Goal: Task Accomplishment & Management: Manage account settings

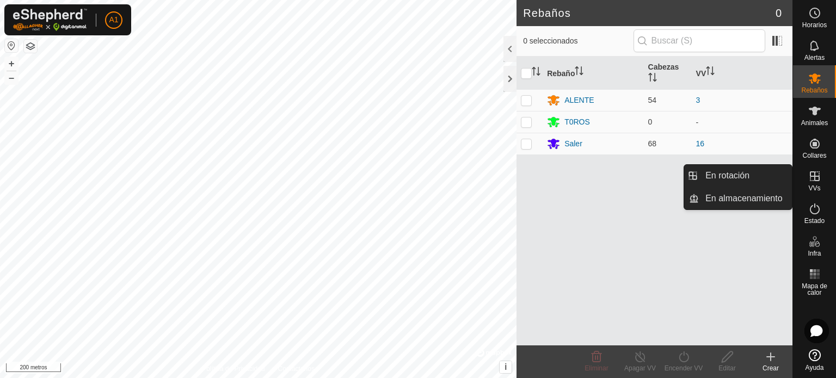
click at [814, 181] on icon at bounding box center [815, 176] width 13 height 13
click at [734, 176] on link "En rotación" at bounding box center [745, 176] width 93 height 22
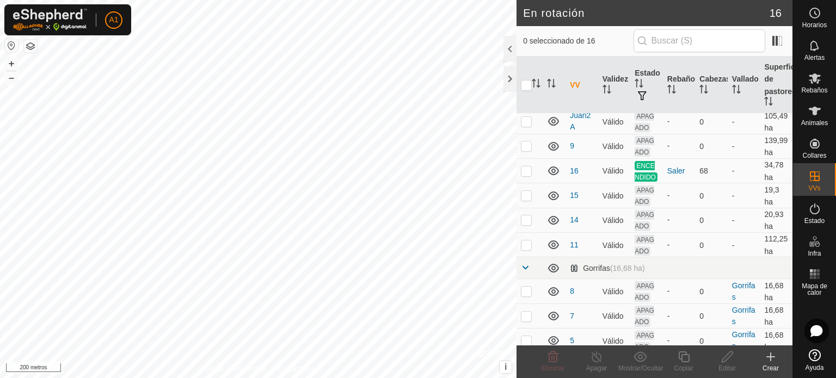
scroll to position [187, 0]
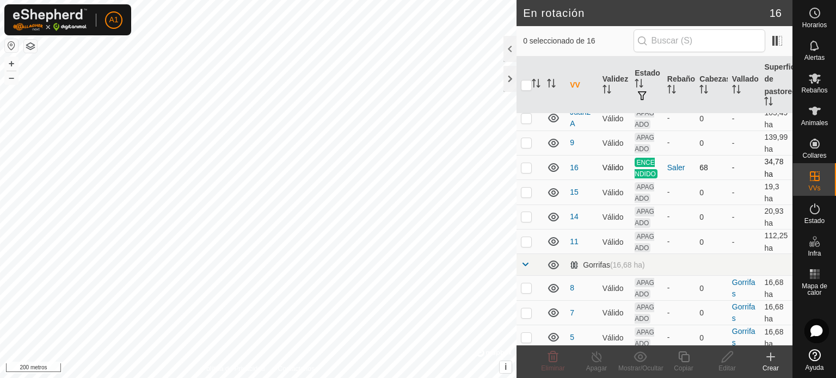
click at [525, 172] on p-checkbox at bounding box center [526, 167] width 11 height 9
checkbox input "false"
click at [523, 144] on p-checkbox at bounding box center [526, 142] width 11 height 9
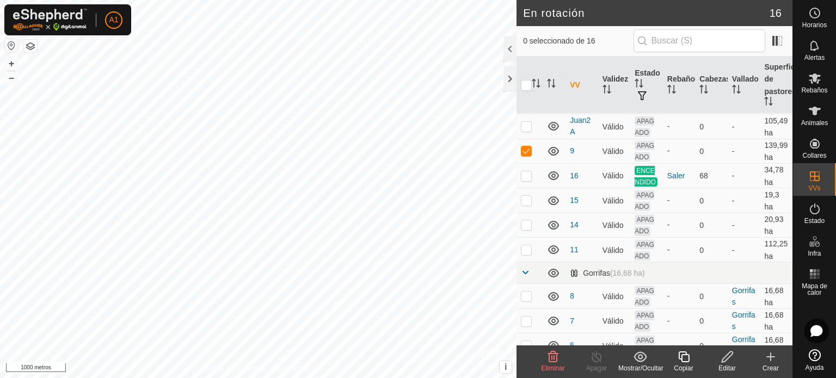
scroll to position [201, 0]
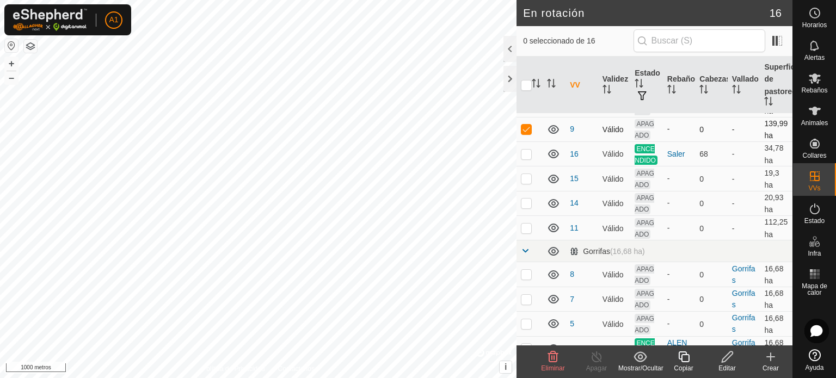
click at [529, 130] on p-checkbox at bounding box center [526, 129] width 11 height 9
checkbox input "false"
click at [525, 279] on p-checkbox at bounding box center [526, 274] width 11 height 9
click at [529, 279] on p-checkbox at bounding box center [526, 274] width 11 height 9
checkbox input "false"
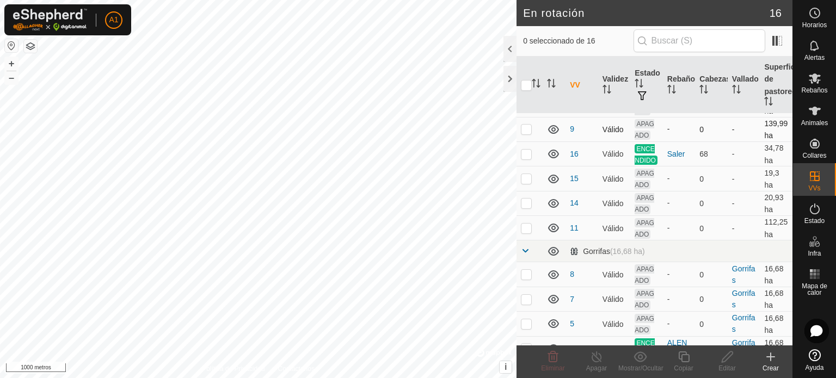
click at [528, 132] on p-checkbox at bounding box center [526, 129] width 11 height 9
checkbox input "false"
click at [524, 279] on p-checkbox at bounding box center [526, 274] width 11 height 9
checkbox input "true"
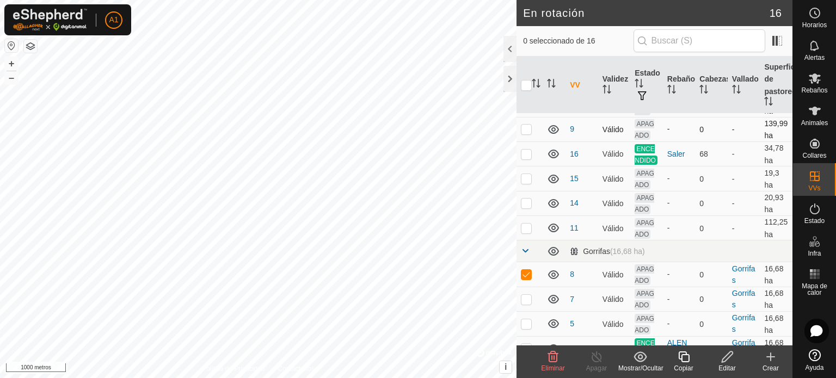
click at [529, 129] on p-checkbox at bounding box center [526, 129] width 11 height 9
click at [524, 133] on p-checkbox at bounding box center [526, 129] width 11 height 9
checkbox input "true"
click at [526, 279] on p-checkbox at bounding box center [526, 274] width 11 height 9
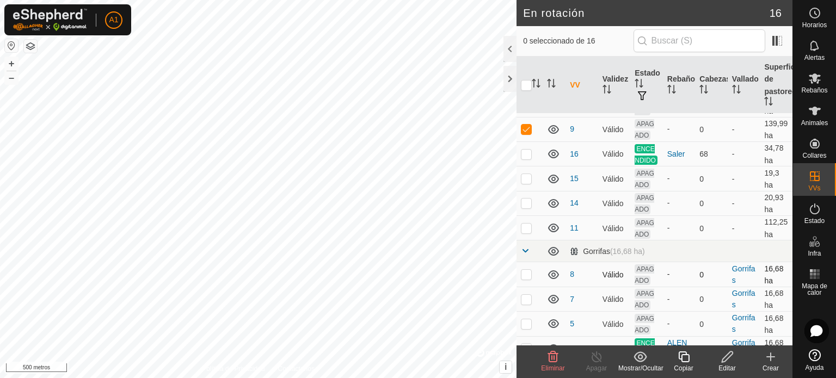
click at [526, 279] on p-checkbox at bounding box center [526, 274] width 11 height 9
checkbox input "true"
click at [523, 130] on p-checkbox at bounding box center [526, 129] width 11 height 9
checkbox input "false"
click at [727, 365] on font "Editar" at bounding box center [727, 369] width 17 height 8
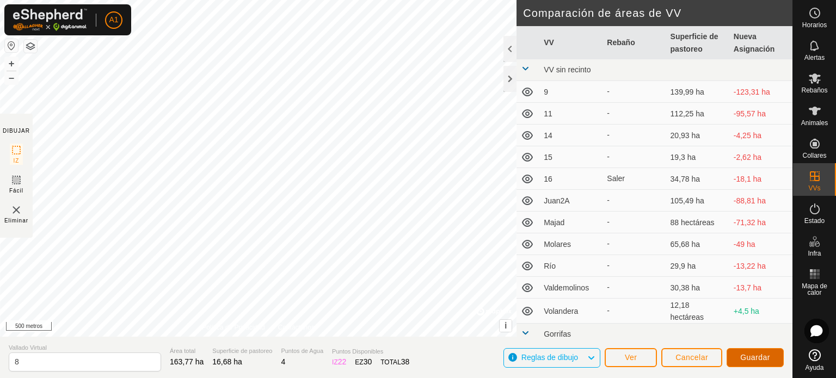
click at [761, 352] on button "Guardar" at bounding box center [755, 358] width 57 height 19
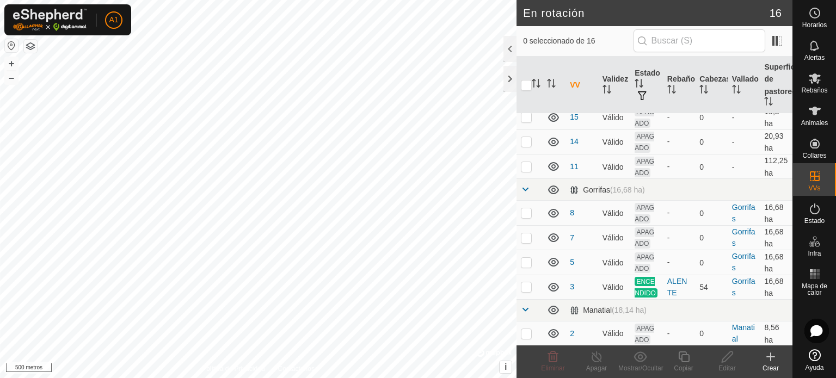
scroll to position [288, 0]
click at [527, 333] on p-checkbox at bounding box center [526, 332] width 11 height 9
checkbox input "false"
click at [529, 282] on p-checkbox at bounding box center [526, 286] width 11 height 9
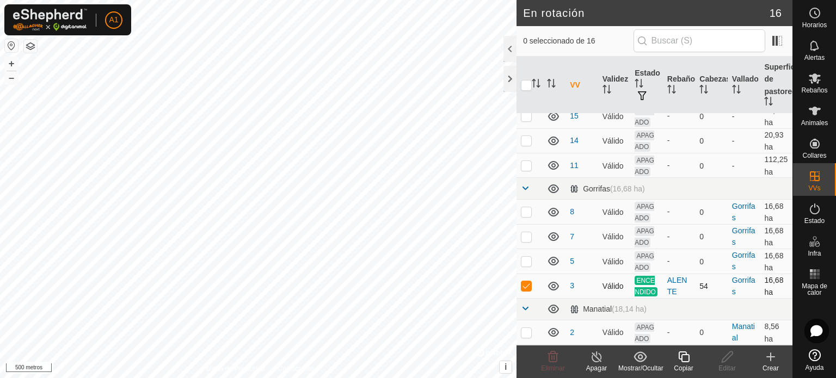
click at [529, 282] on p-checkbox at bounding box center [526, 286] width 11 height 9
checkbox input "false"
click at [525, 257] on p-checkbox at bounding box center [526, 261] width 11 height 9
checkbox input "false"
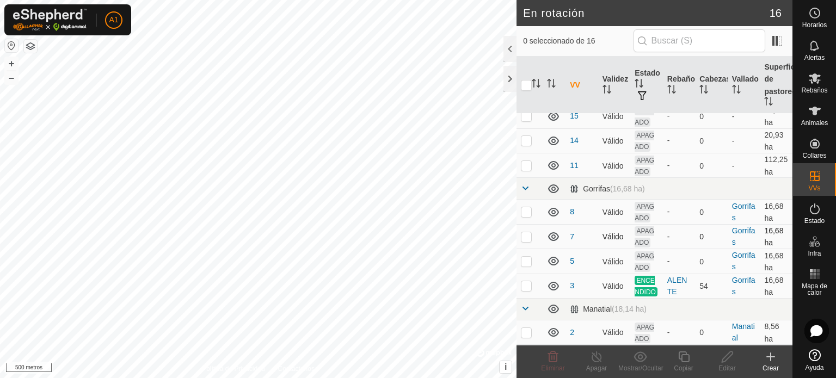
click at [524, 233] on p-checkbox at bounding box center [526, 237] width 11 height 9
checkbox input "true"
click at [726, 366] on font "Editar" at bounding box center [727, 369] width 17 height 8
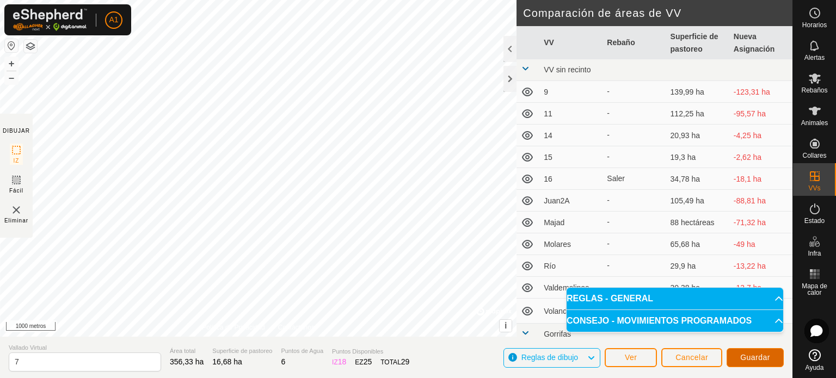
click at [760, 356] on font "Guardar" at bounding box center [756, 357] width 30 height 9
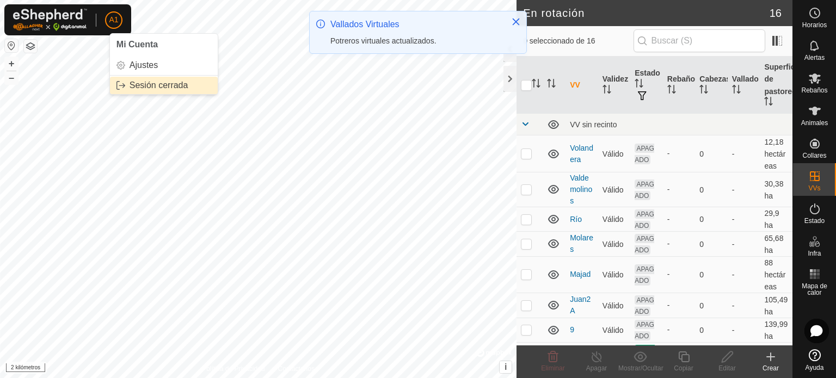
click at [150, 85] on link "Sesión cerrada" at bounding box center [164, 85] width 108 height 17
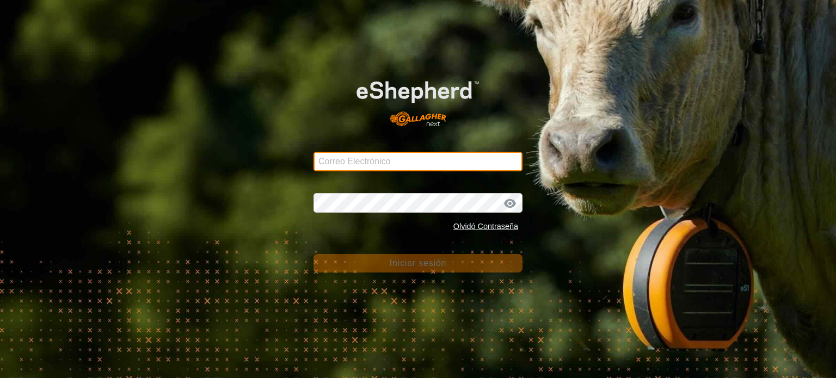
type input "[EMAIL_ADDRESS][DOMAIN_NAME]"
